Goal: Register for event/course

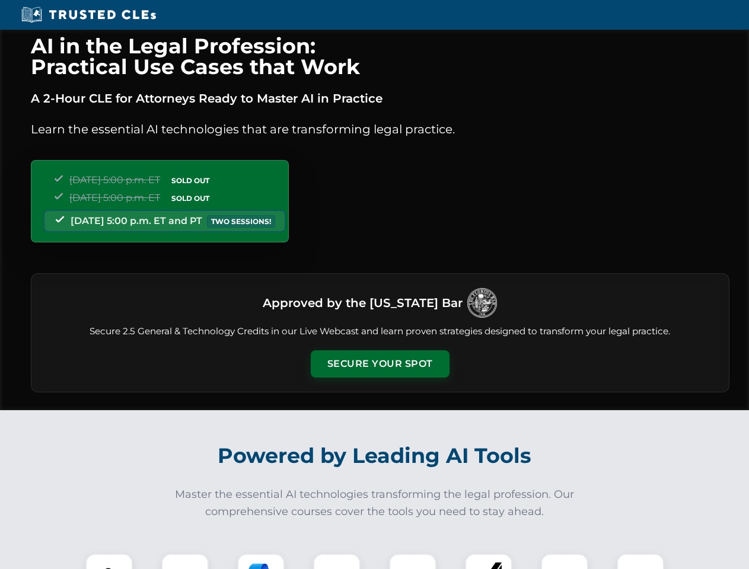
click at [379, 364] on button "Secure Your Spot" at bounding box center [380, 363] width 139 height 27
click at [109, 562] on img at bounding box center [109, 577] width 34 height 34
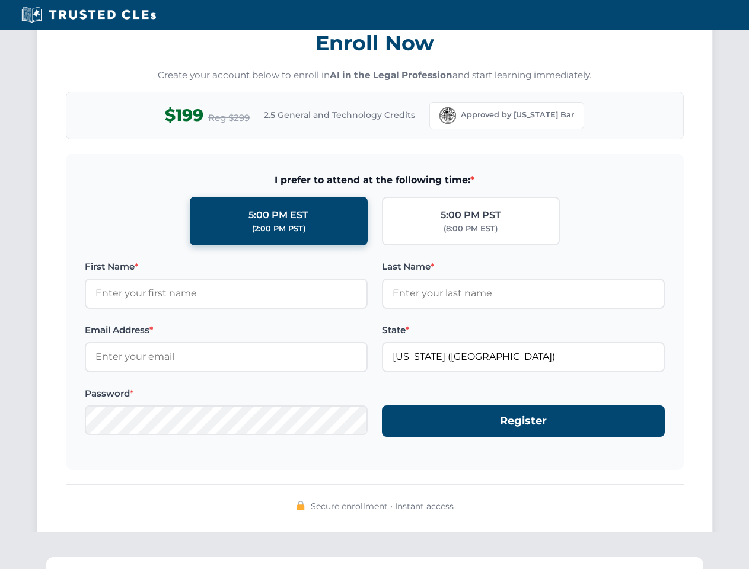
scroll to position [1164, 0]
